Goal: Information Seeking & Learning: Learn about a topic

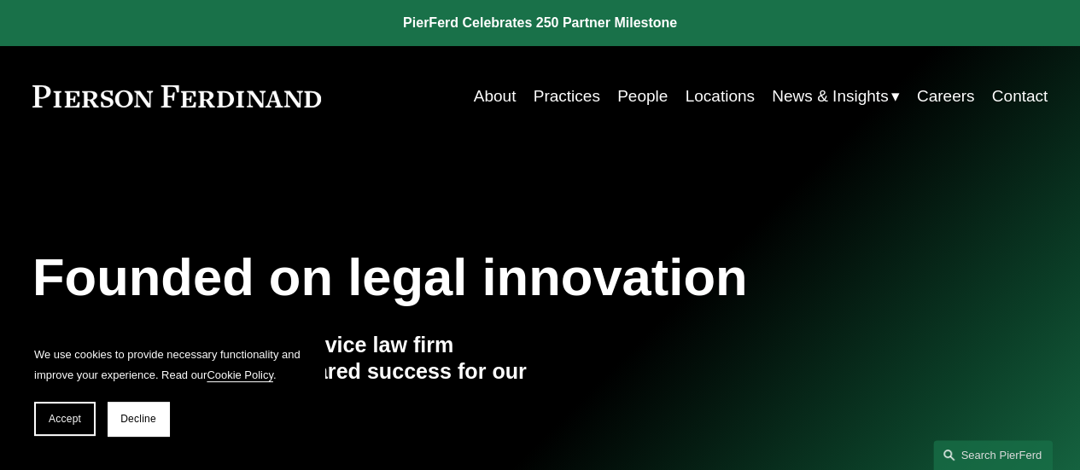
click at [162, 176] on div "Founded on legal innovation We are a tech-driven, full-service law firm deliver…" at bounding box center [540, 351] width 1080 height 407
click at [711, 85] on link "Locations" at bounding box center [719, 96] width 69 height 32
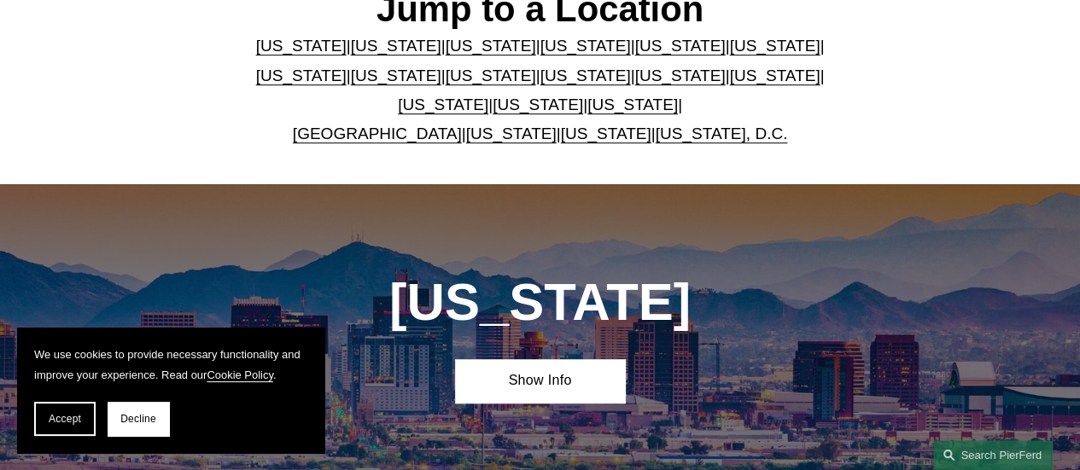
scroll to position [485, 0]
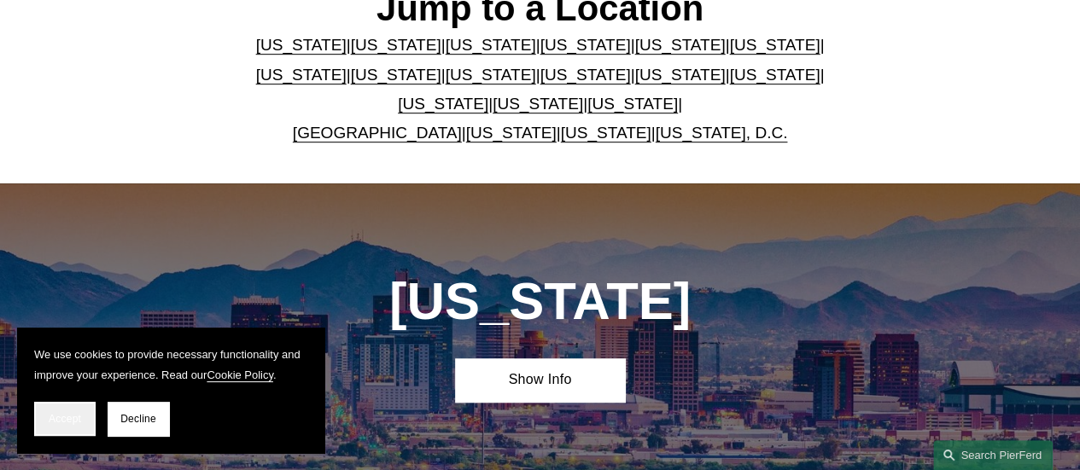
click at [50, 423] on span "Accept" at bounding box center [65, 419] width 32 height 12
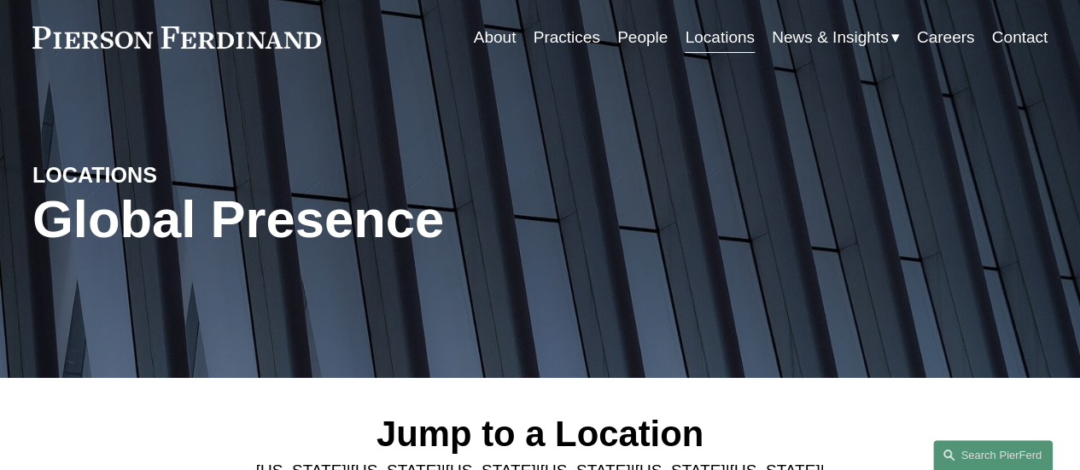
scroll to position [0, 0]
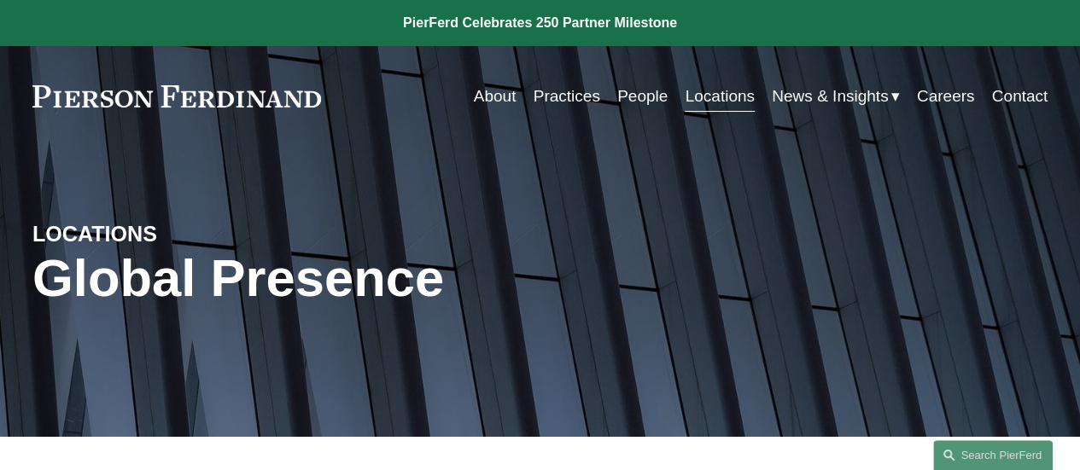
click at [556, 100] on link "Practices" at bounding box center [567, 96] width 67 height 32
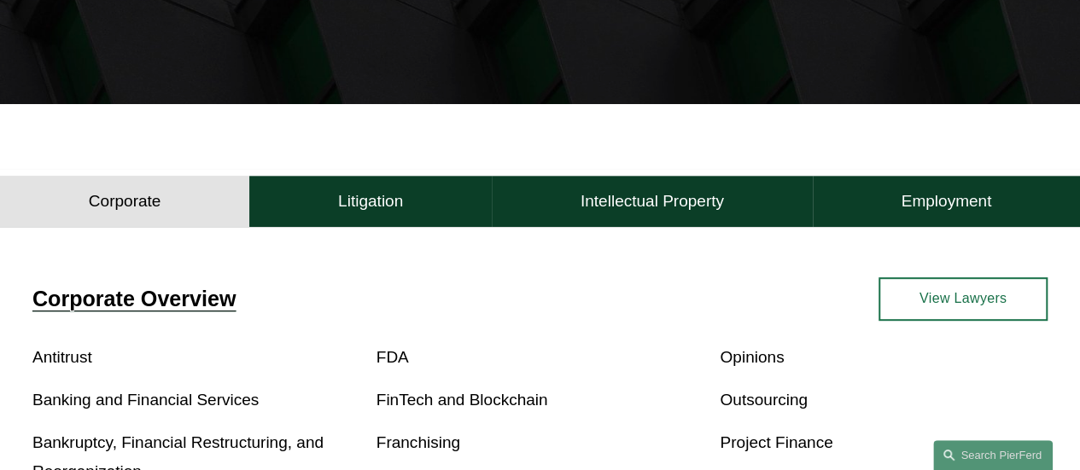
scroll to position [332, 0]
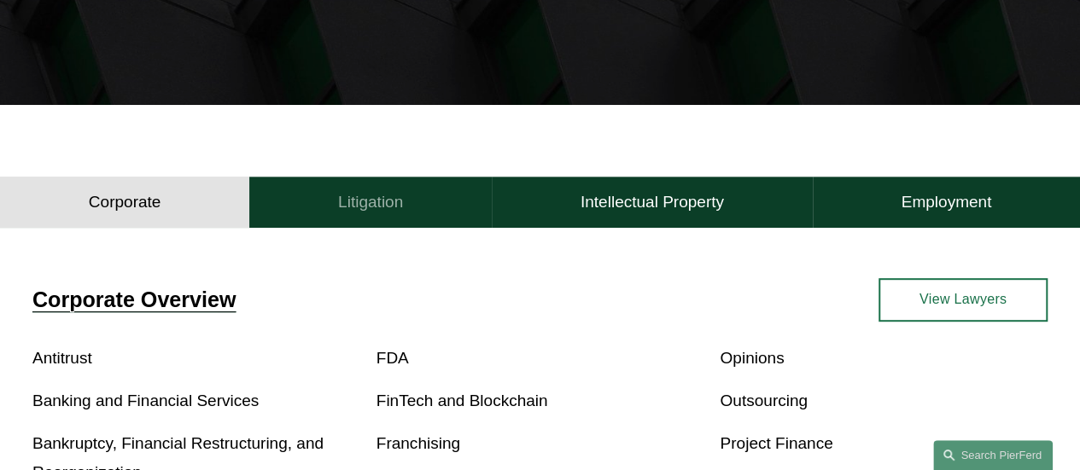
click at [382, 213] on h4 "Litigation" at bounding box center [370, 202] width 65 height 20
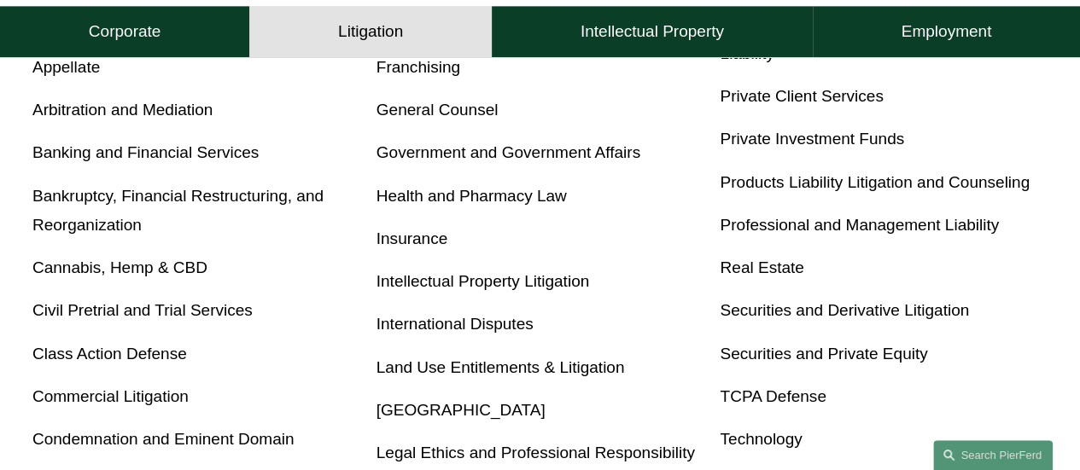
scroll to position [566, 0]
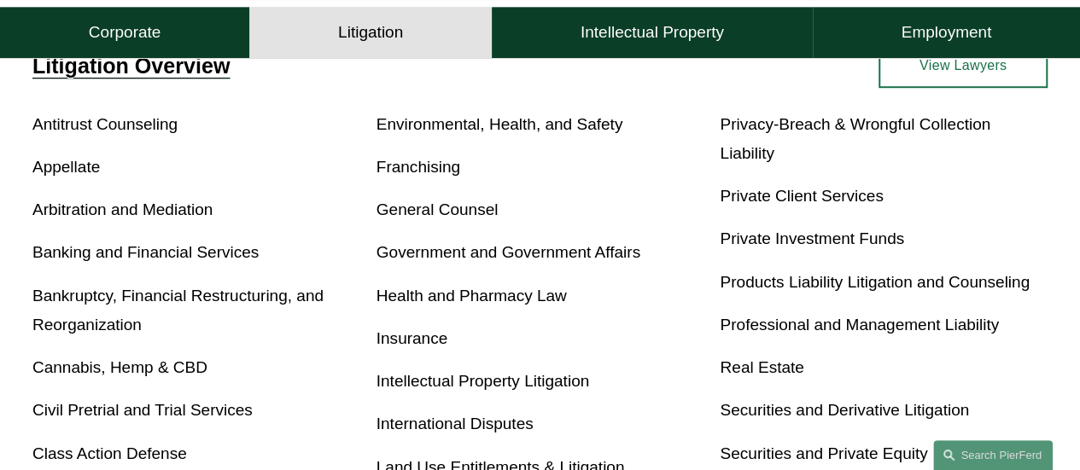
click at [109, 218] on link "Arbitration and Mediation" at bounding box center [122, 210] width 180 height 18
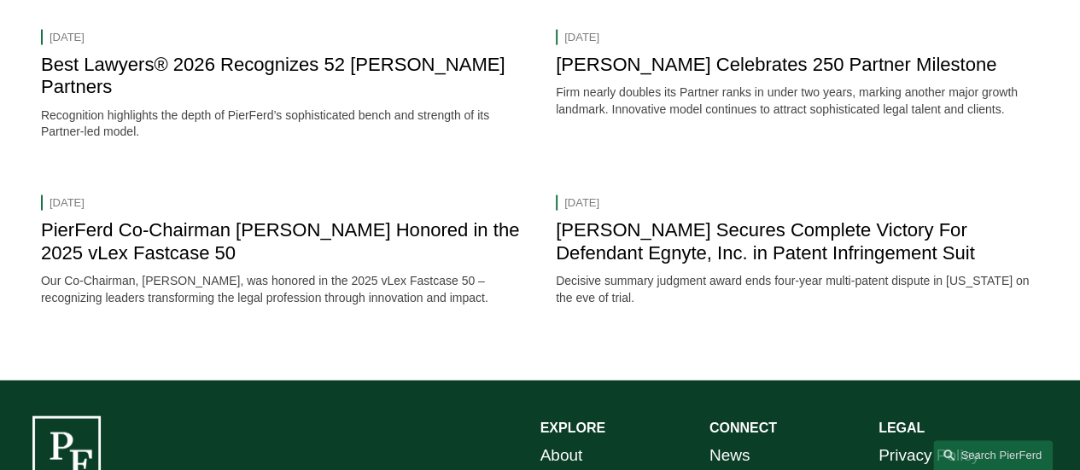
scroll to position [1405, 0]
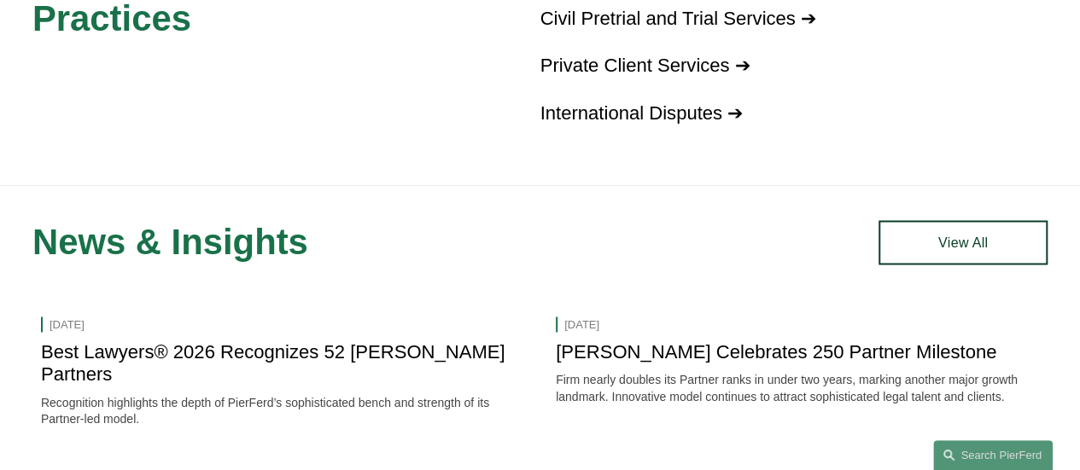
click at [645, 124] on link "International Disputes ➔" at bounding box center [641, 112] width 203 height 21
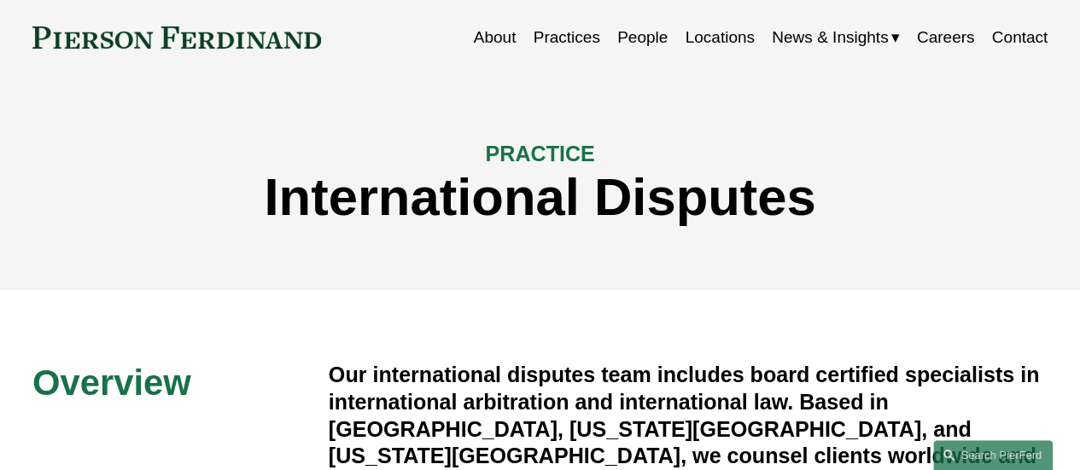
scroll to position [15, 0]
